Goal: Task Accomplishment & Management: Manage account settings

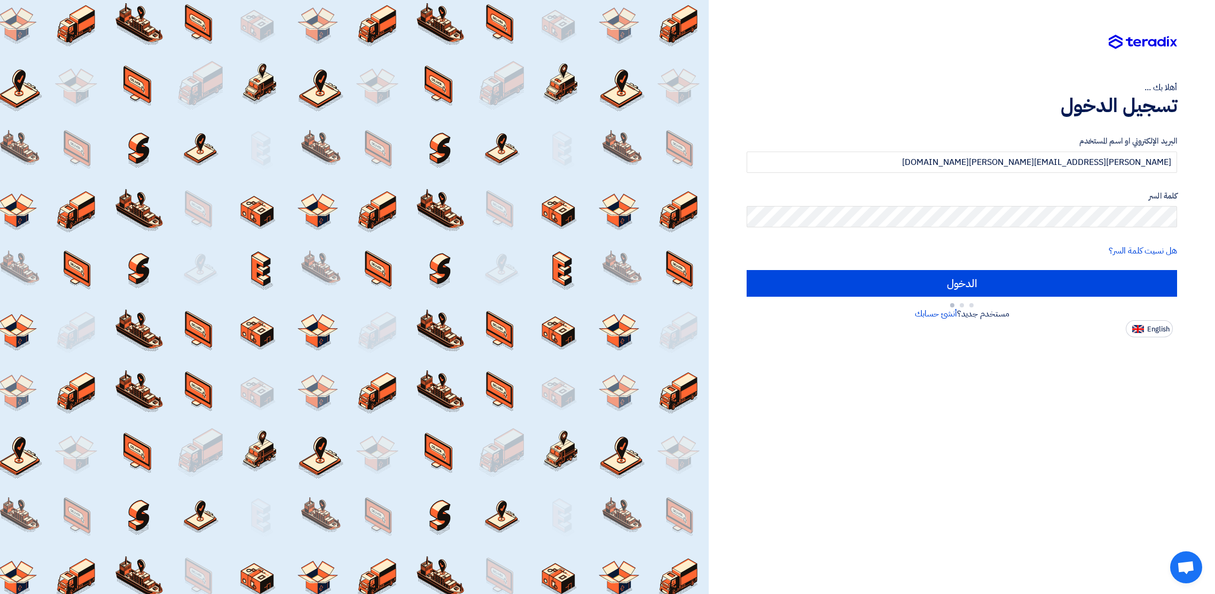
type input "Sign in"
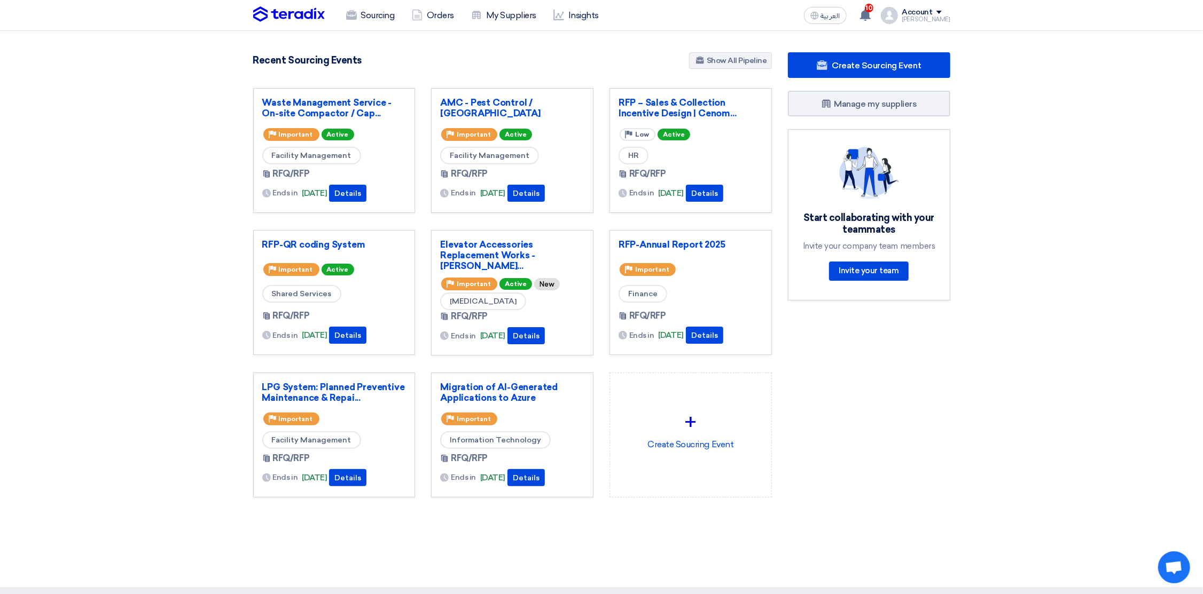
click at [925, 14] on div "Account" at bounding box center [917, 12] width 30 height 9
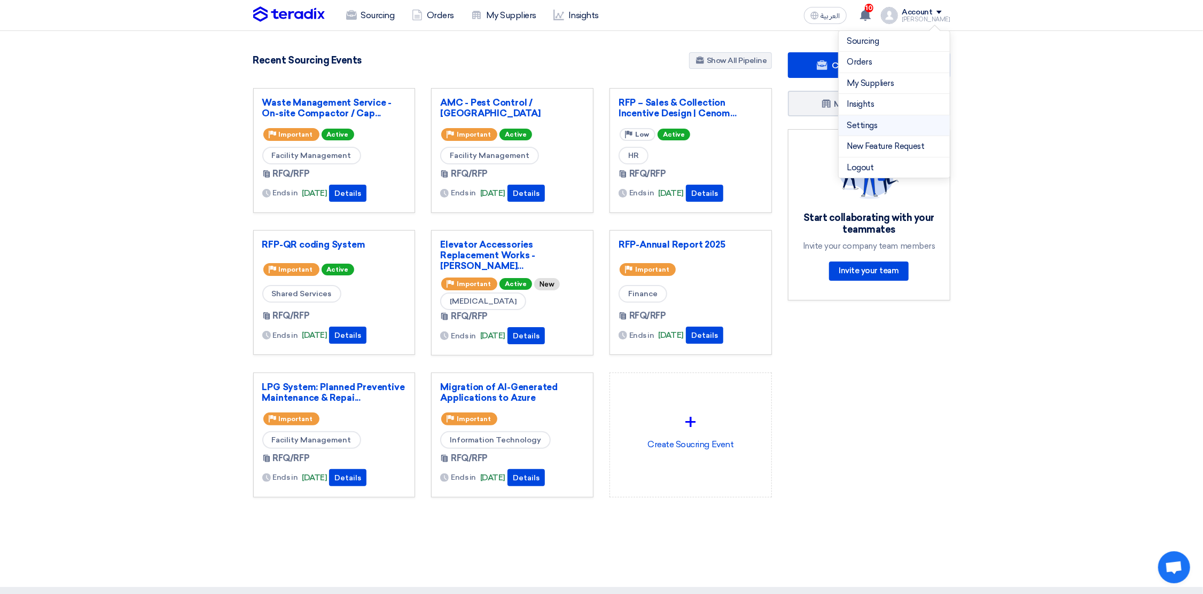
click at [874, 125] on link "Settings" at bounding box center [894, 126] width 94 height 12
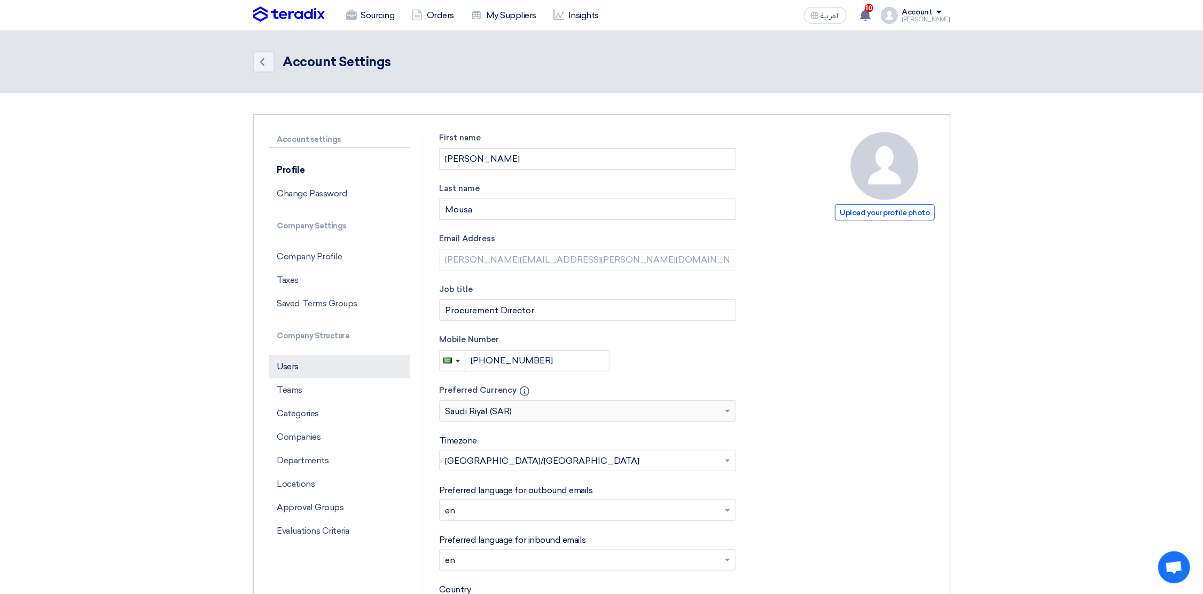
click at [307, 366] on p "Users" at bounding box center [339, 366] width 141 height 23
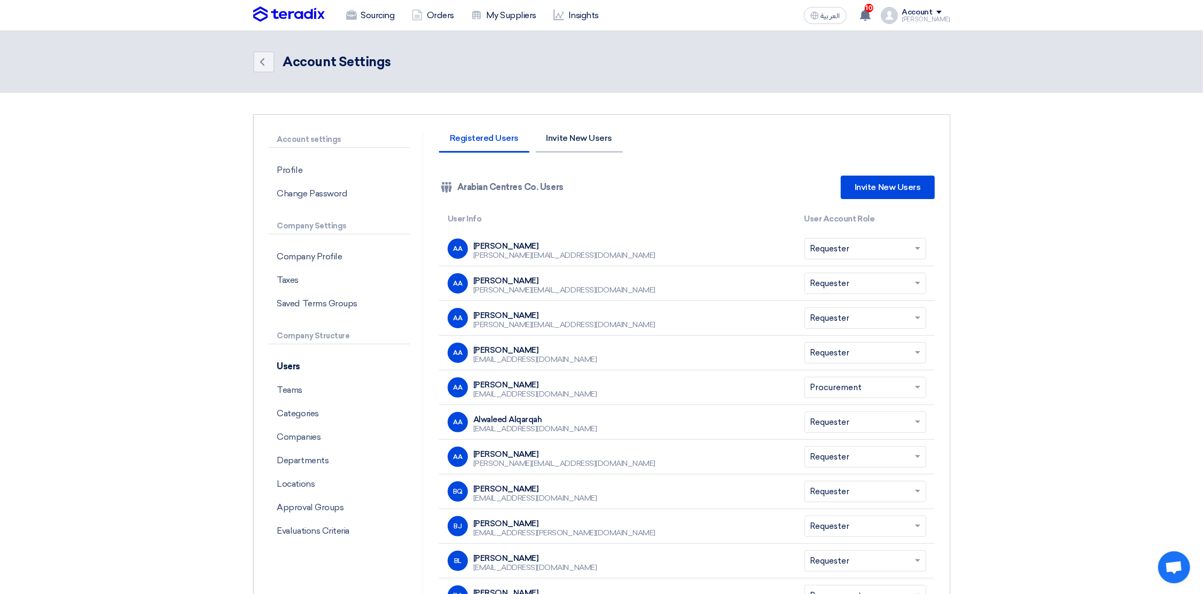
click at [585, 143] on li "Invite New Users" at bounding box center [579, 143] width 87 height 19
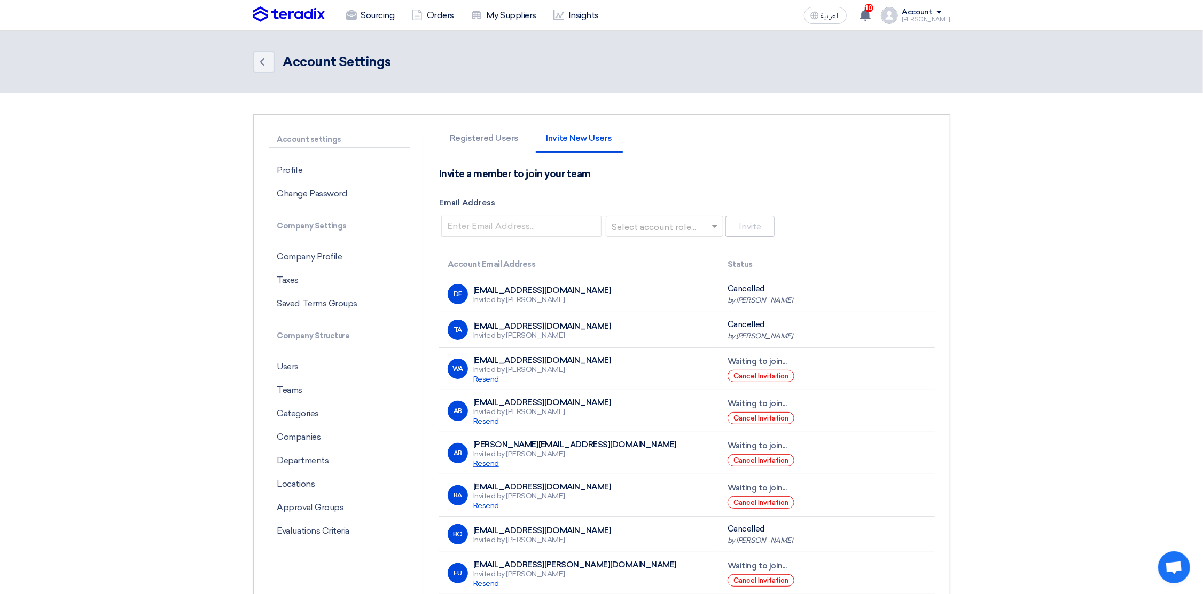
click at [480, 464] on span "Resend" at bounding box center [486, 463] width 26 height 9
click at [484, 466] on span "Resend" at bounding box center [486, 463] width 26 height 9
